Goal: Task Accomplishment & Management: Use online tool/utility

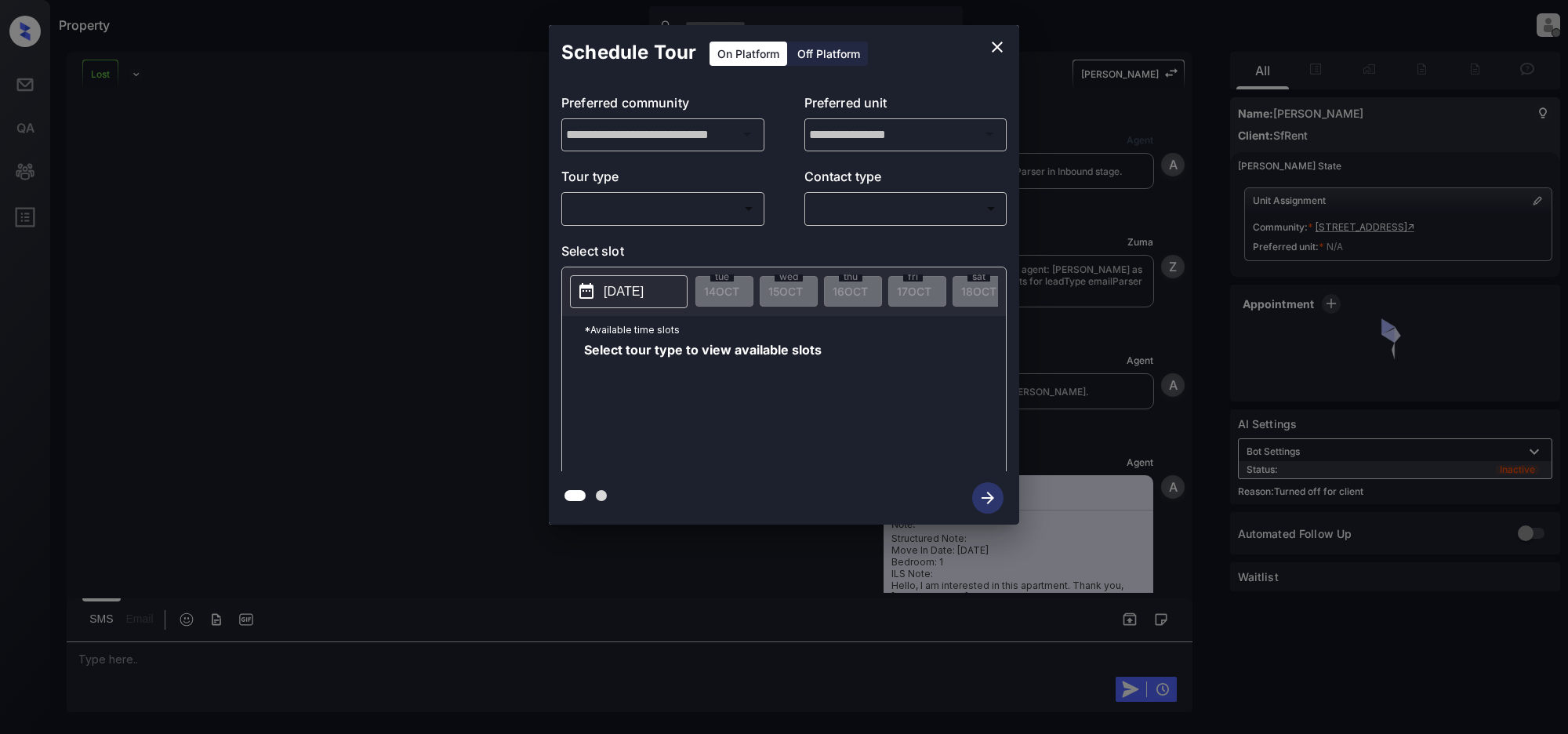
scroll to position [2642, 0]
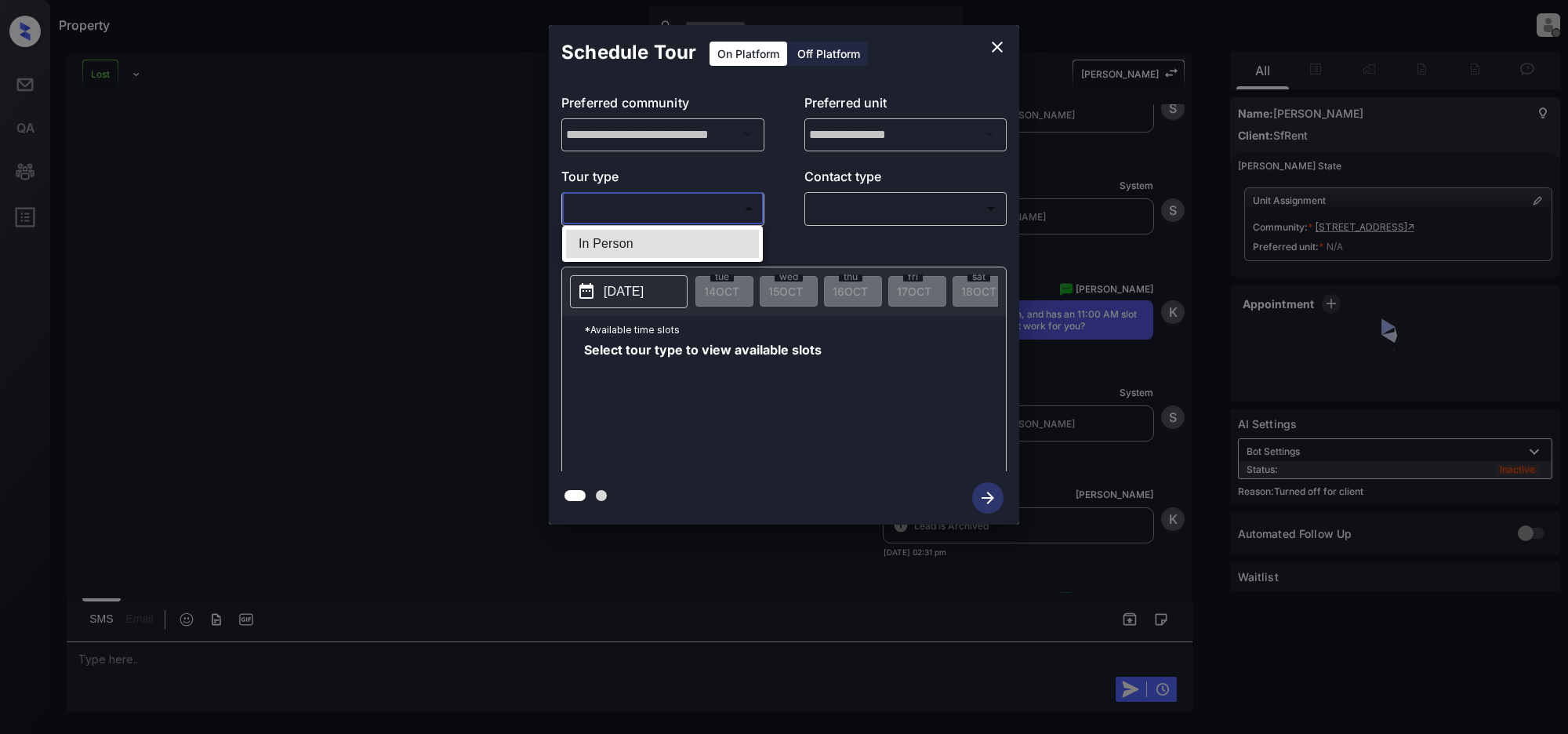
click at [678, 205] on body "Property Jeramie Castro Offline Set yourself online Set yourself on break Profi…" at bounding box center [784, 367] width 1568 height 734
click at [819, 49] on div at bounding box center [784, 367] width 1568 height 734
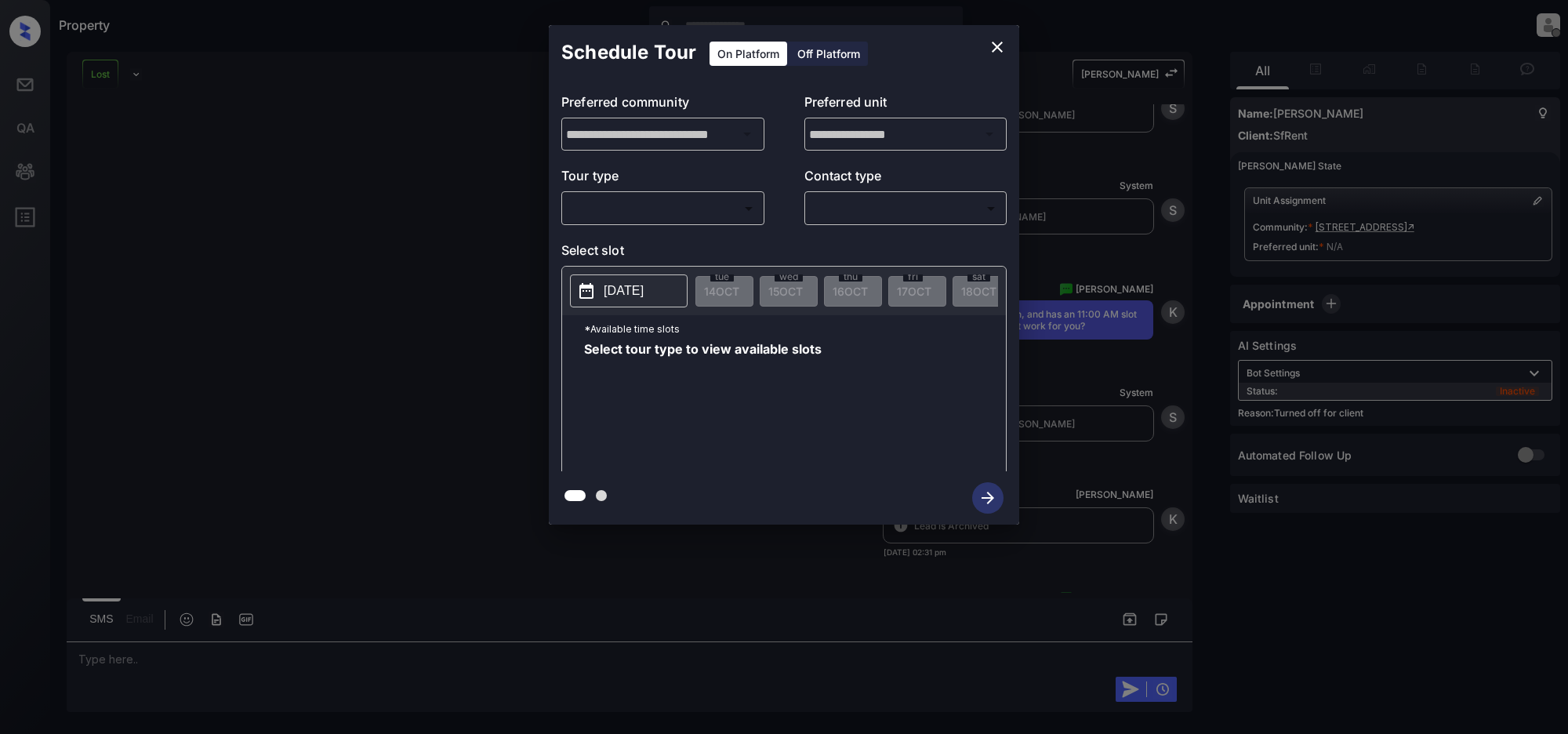
click at [845, 52] on div "Off Platform" at bounding box center [827, 53] width 78 height 24
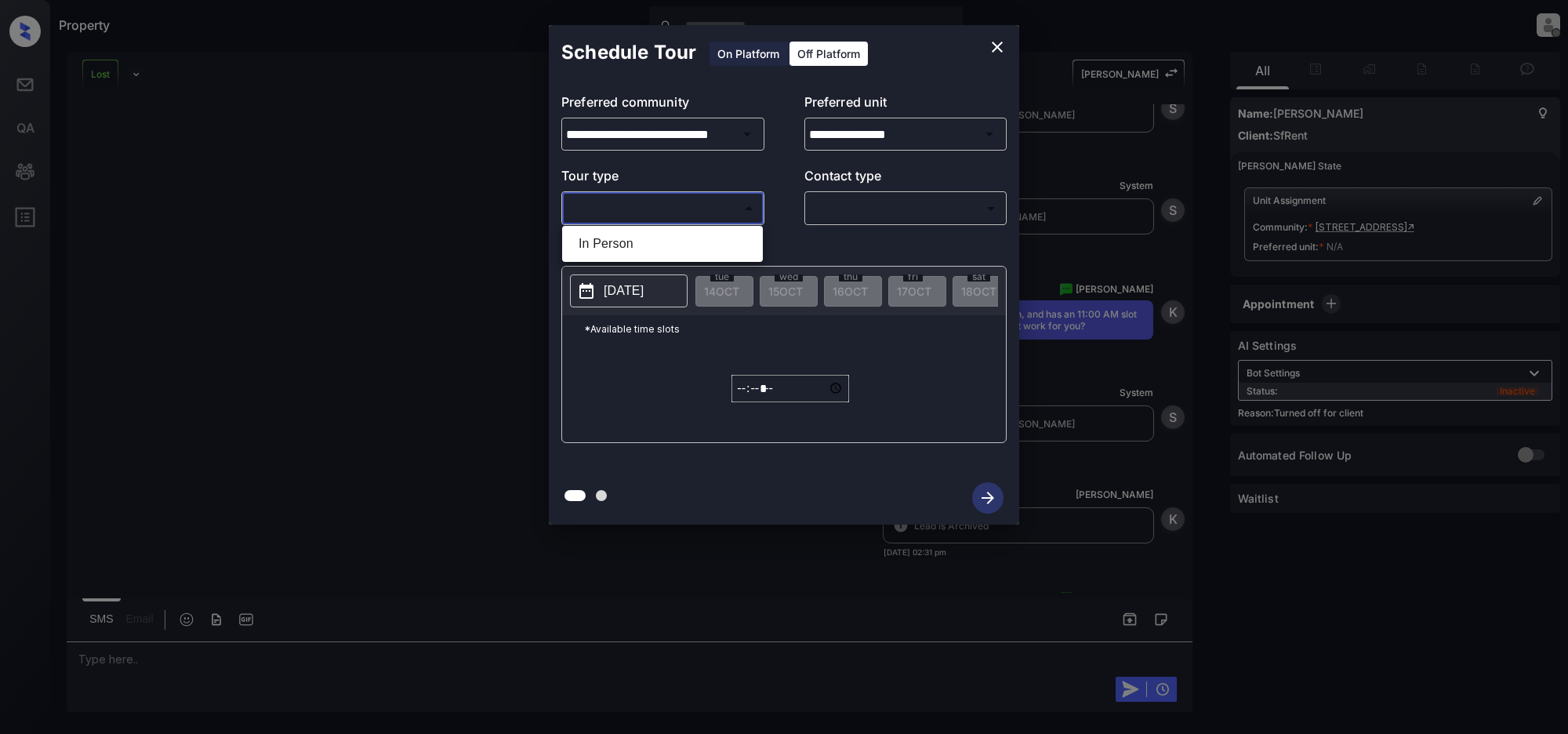
click at [667, 198] on body "Property Jeramie Castro Offline Set yourself online Set yourself on break Profi…" at bounding box center [784, 367] width 1568 height 734
click at [730, 126] on div at bounding box center [784, 367] width 1568 height 734
click at [999, 41] on icon "close" at bounding box center [998, 47] width 19 height 19
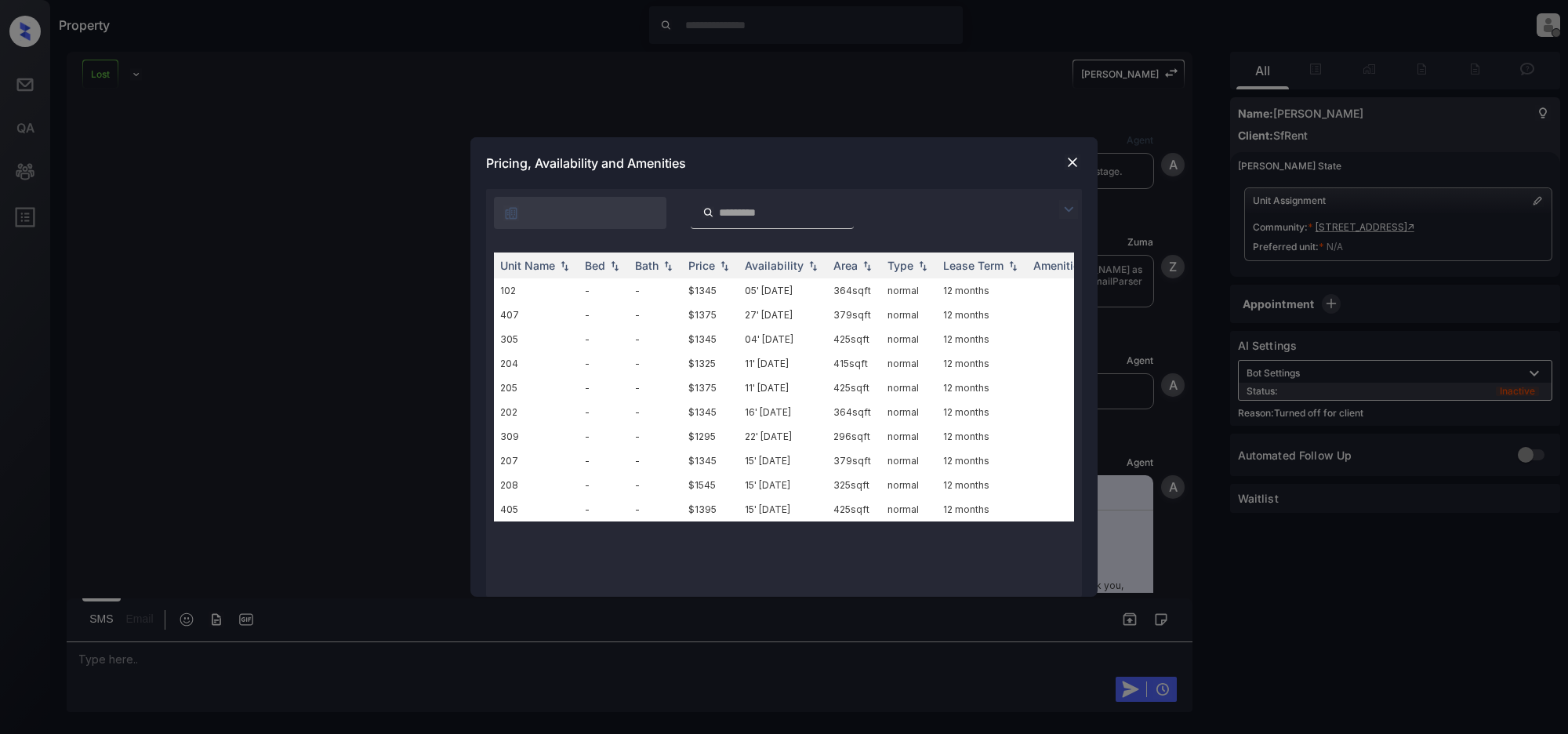
scroll to position [2491, 0]
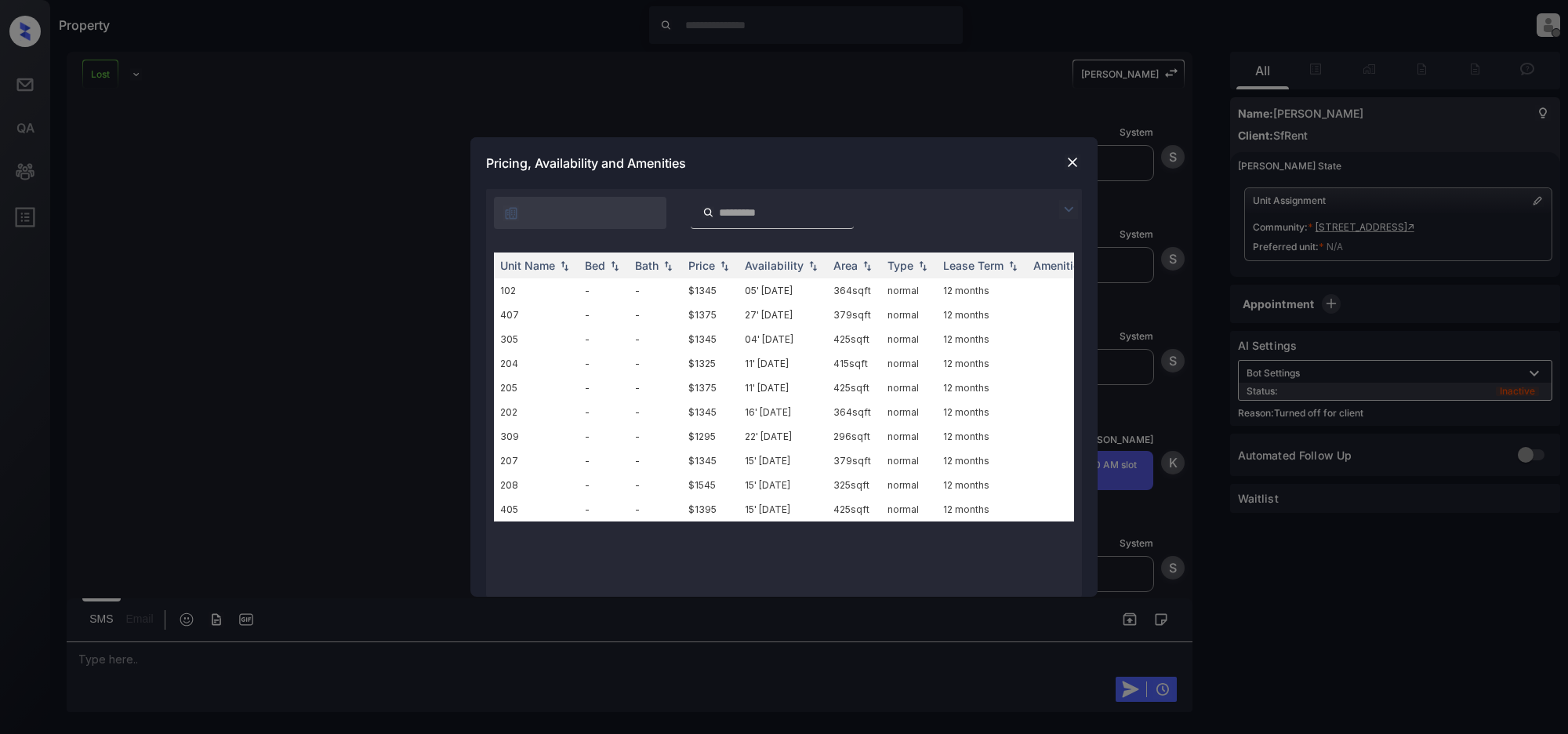
click at [1072, 167] on img at bounding box center [1072, 163] width 15 height 15
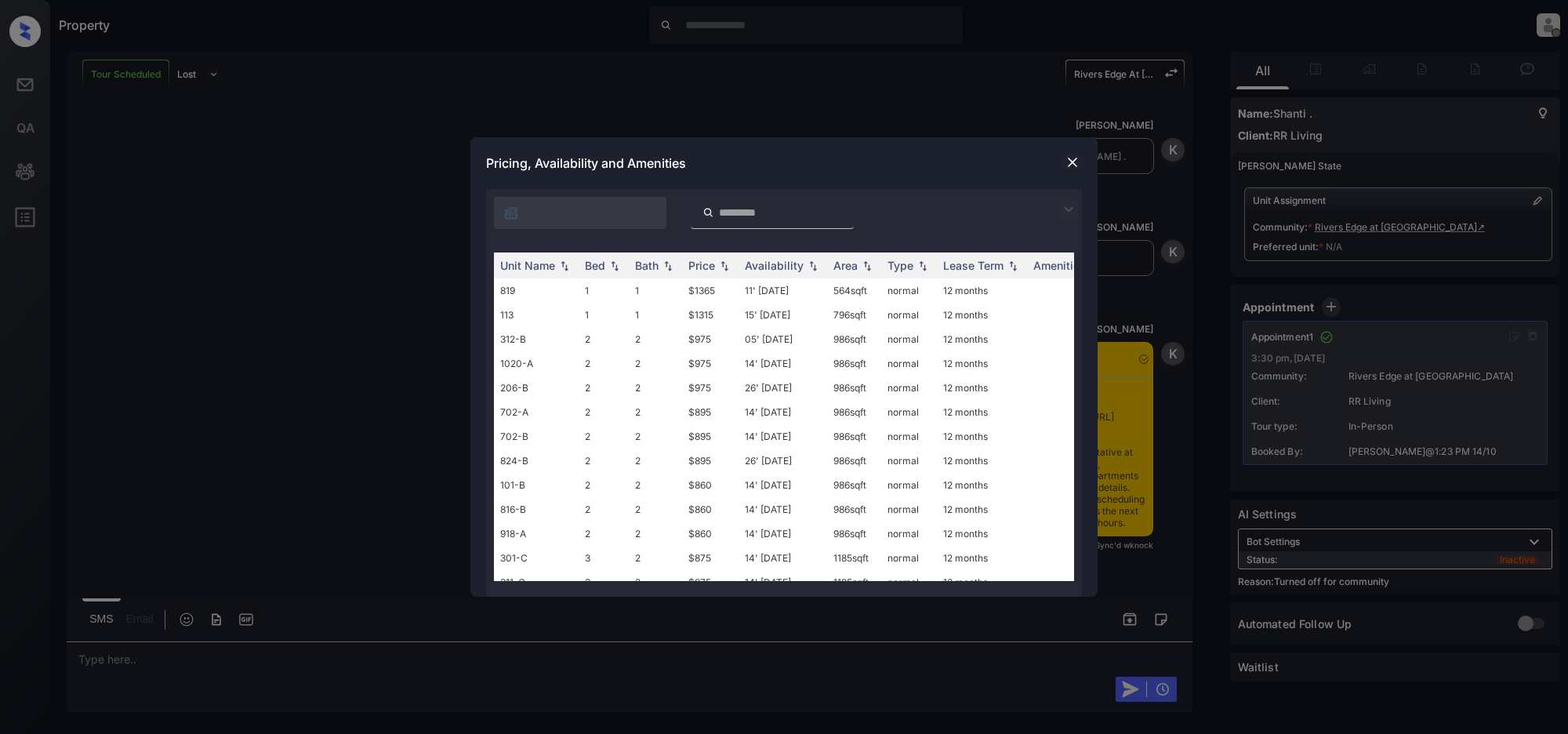
click at [1076, 157] on img at bounding box center [1072, 163] width 15 height 15
